Goal: Task Accomplishment & Management: Use online tool/utility

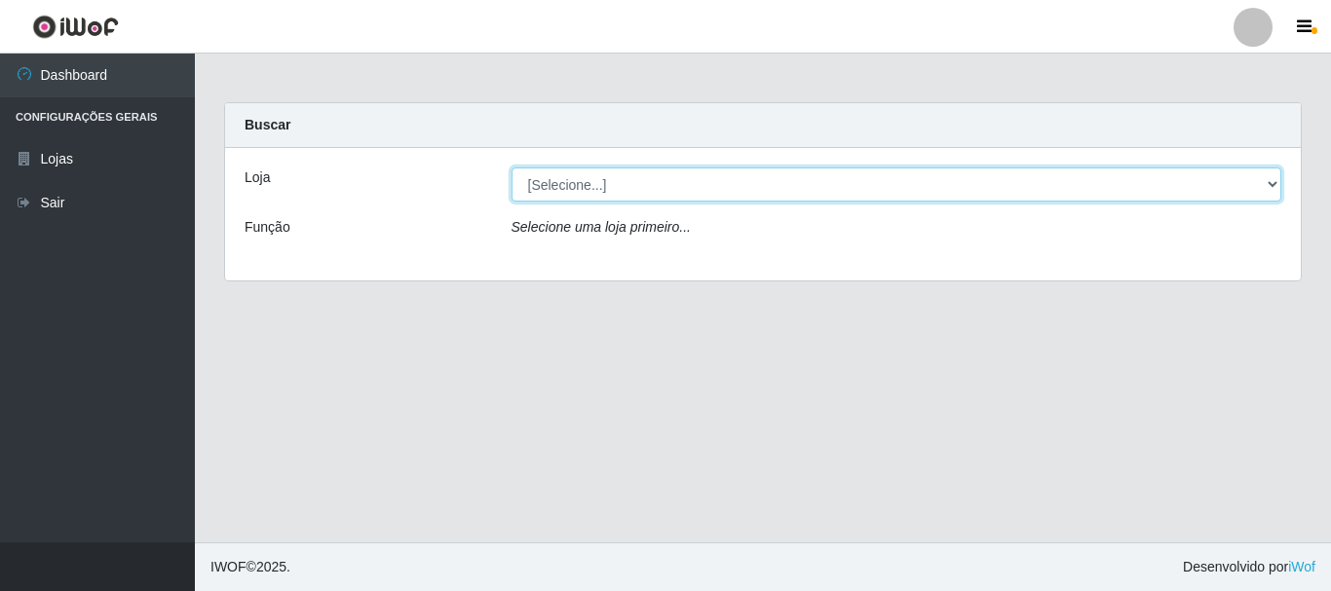
click at [569, 181] on select "[Selecione...] [GEOGRAPHIC_DATA] [GEOGRAPHIC_DATA]" at bounding box center [896, 185] width 771 height 34
select select "64"
click at [511, 168] on select "[Selecione...] [GEOGRAPHIC_DATA] [GEOGRAPHIC_DATA]" at bounding box center [896, 185] width 771 height 34
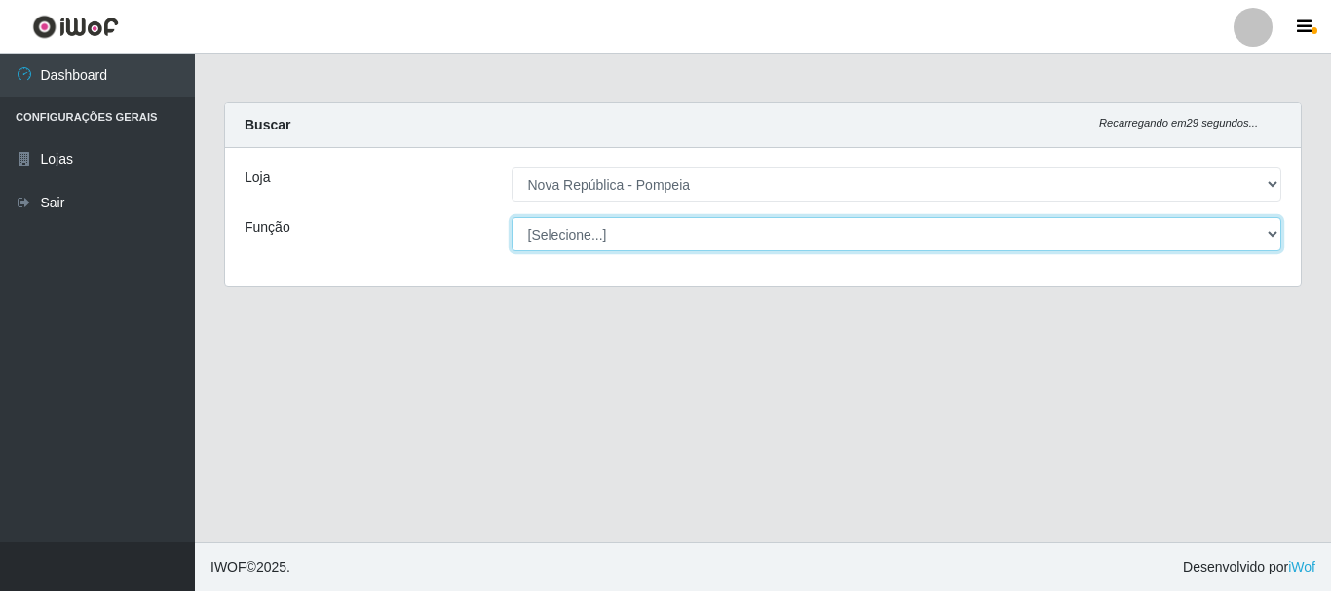
drag, startPoint x: 600, startPoint y: 248, endPoint x: 604, endPoint y: 224, distance: 24.7
click at [604, 224] on select "[Selecione...] Balconista Operador de Caixa Recepcionista Repositor" at bounding box center [896, 234] width 771 height 34
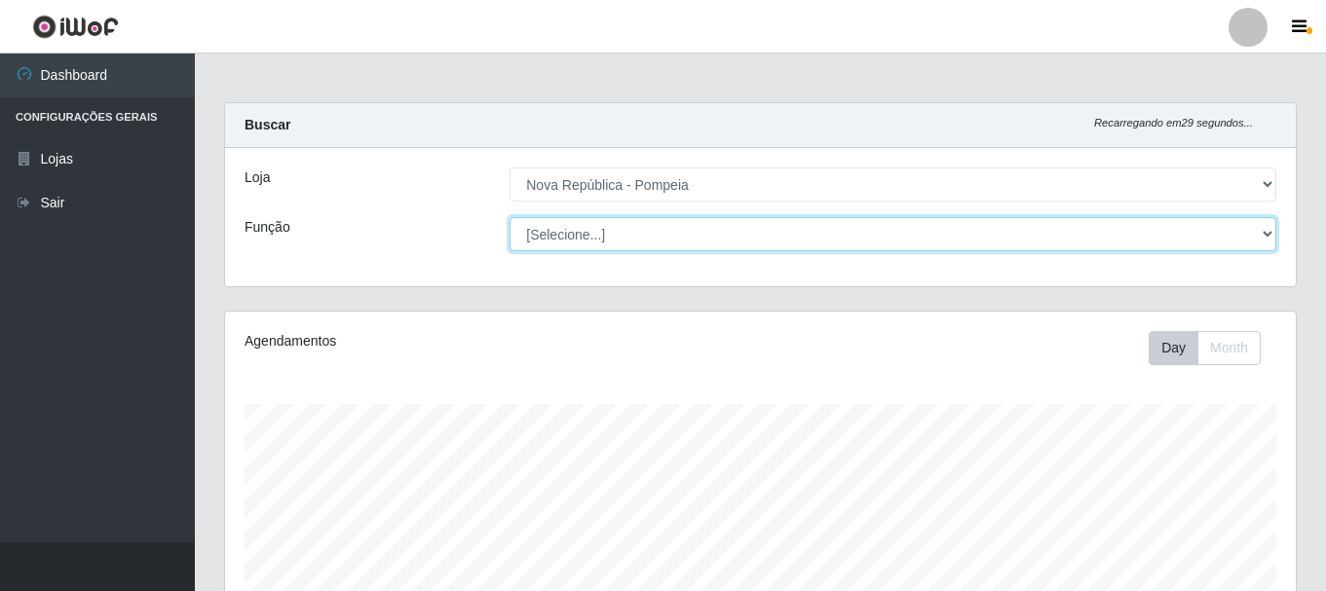
scroll to position [404, 1071]
select select "22"
click at [510, 217] on select "[Selecione...] Balconista Operador de Caixa Recepcionista Repositor" at bounding box center [893, 234] width 767 height 34
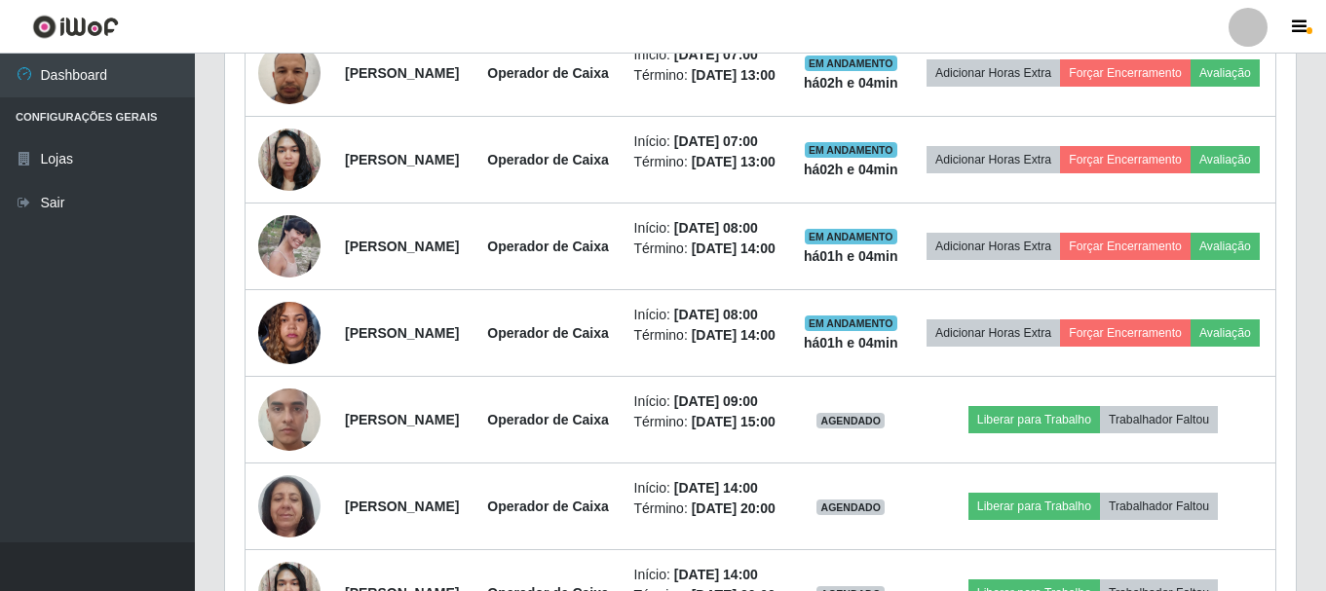
scroll to position [1135, 0]
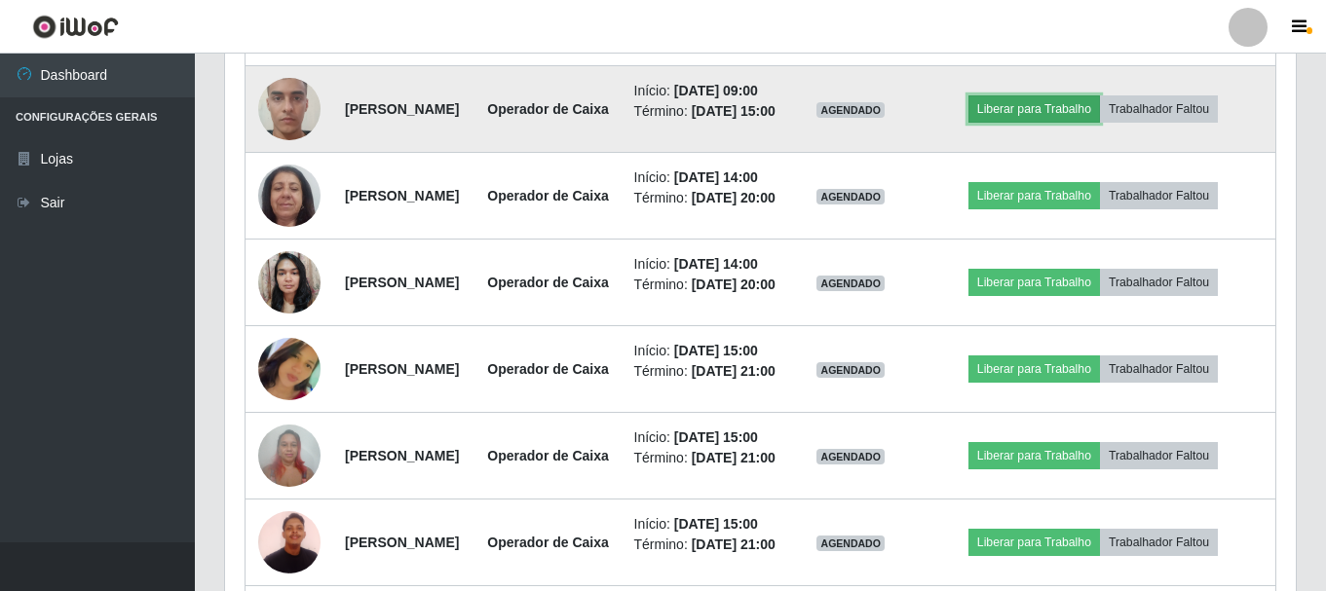
click at [1051, 123] on button "Liberar para Trabalho" at bounding box center [1034, 108] width 132 height 27
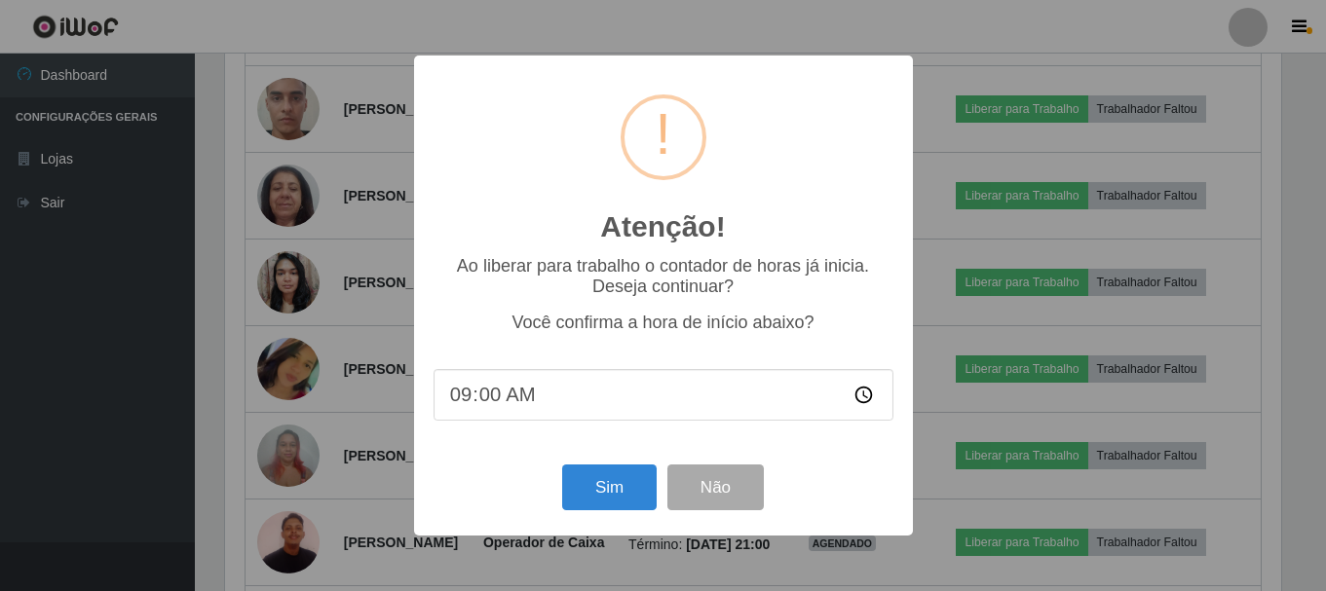
scroll to position [404, 1061]
click at [634, 486] on button "Sim" at bounding box center [611, 488] width 95 height 46
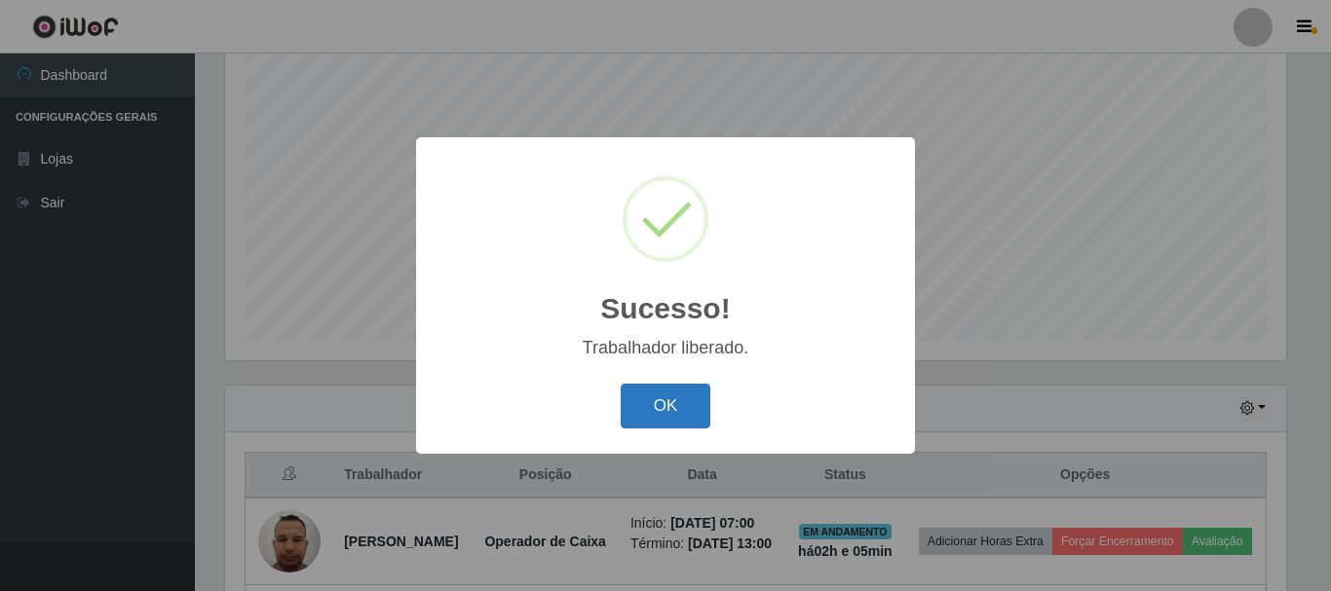
click at [691, 408] on button "OK" at bounding box center [666, 407] width 91 height 46
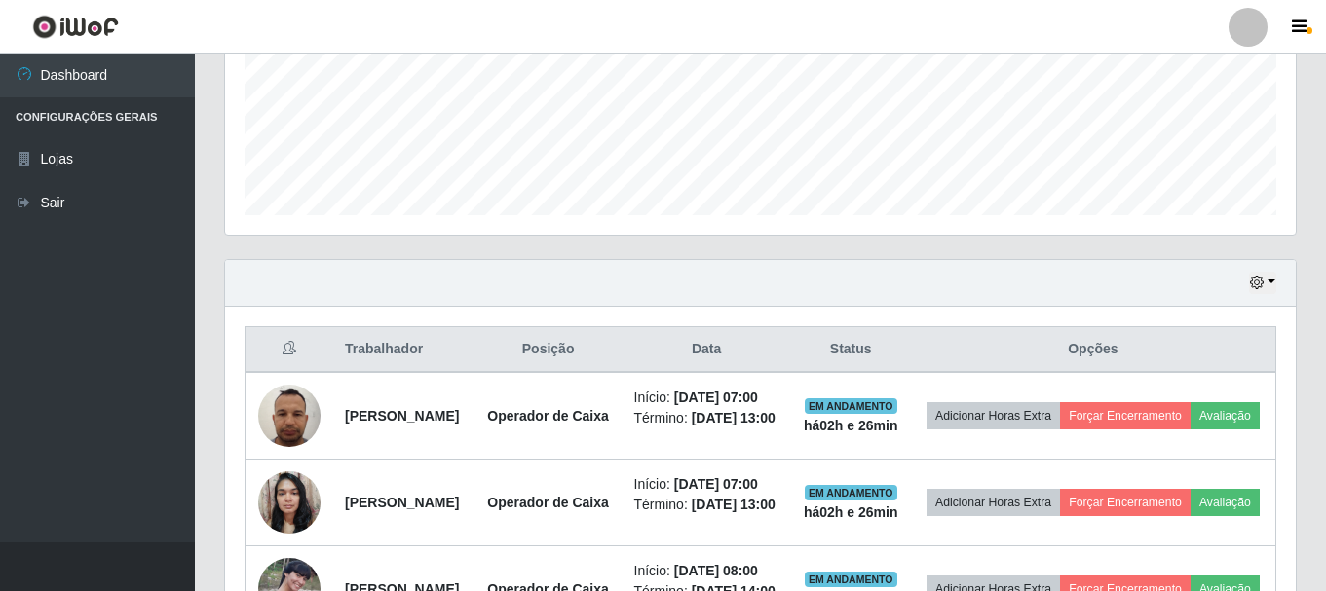
scroll to position [453, 0]
